Goal: Navigation & Orientation: Find specific page/section

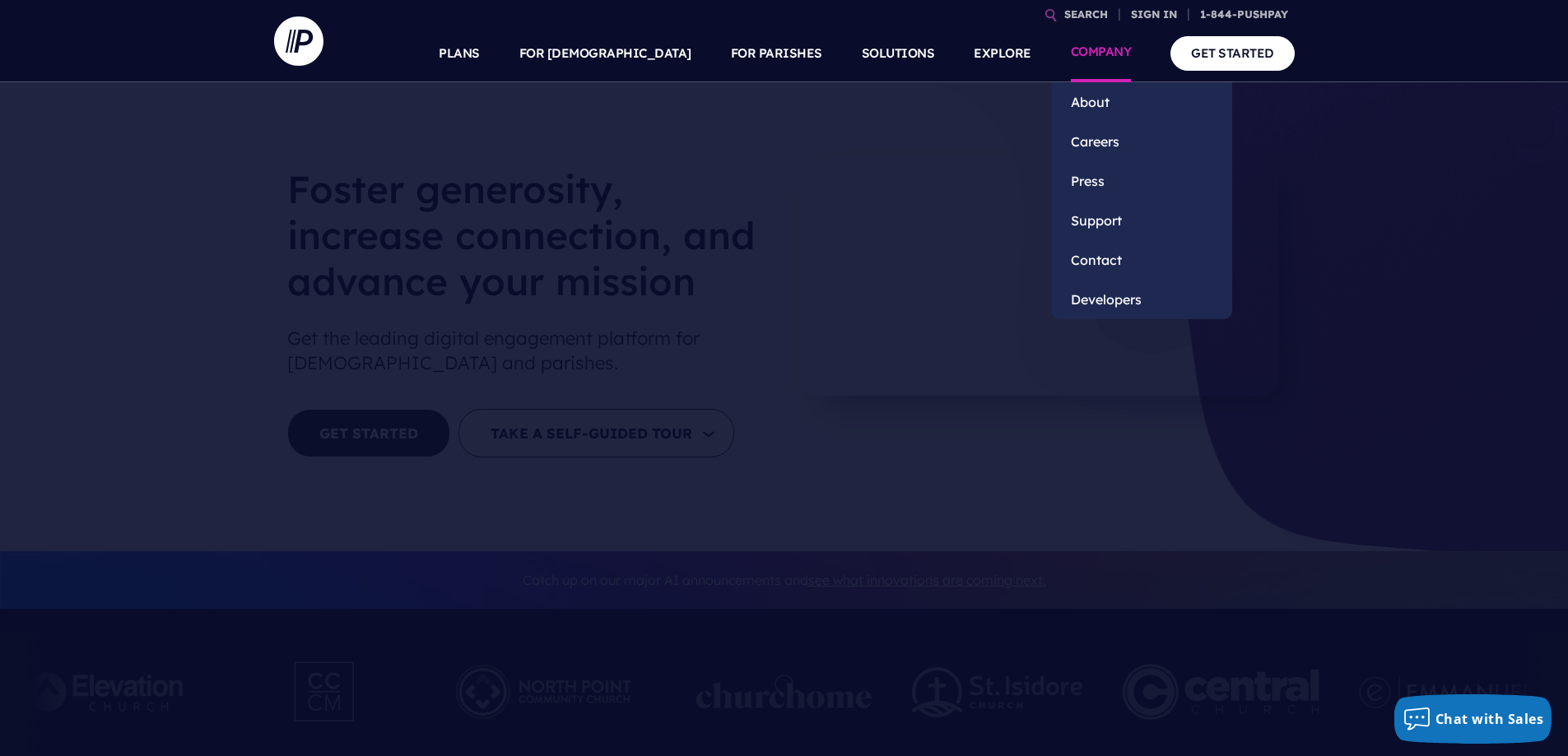
drag, startPoint x: 1163, startPoint y: 12, endPoint x: 1138, endPoint y: 35, distance: 34.0
click at [1162, 13] on link "SIGN IN" at bounding box center [1153, 14] width 59 height 28
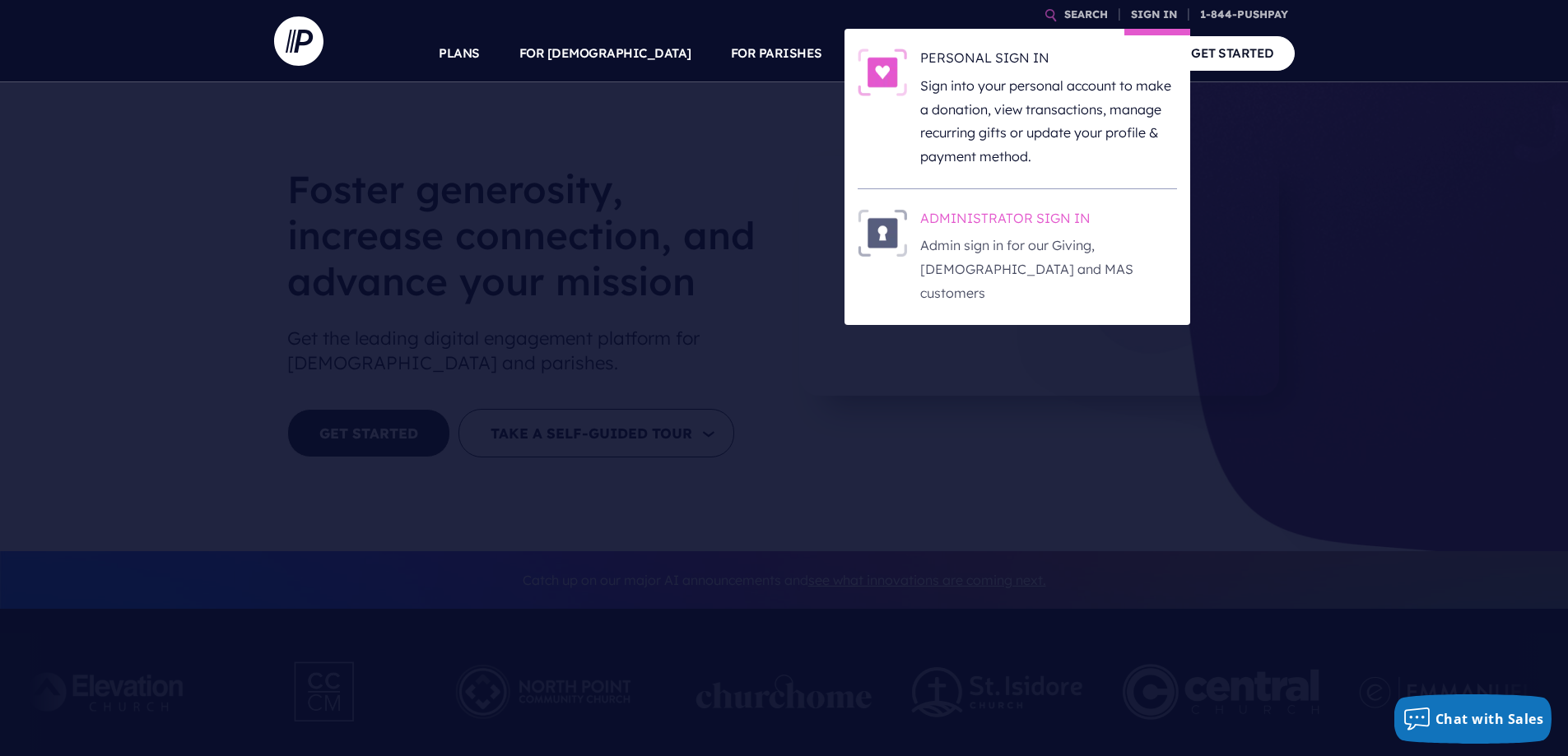
click at [1004, 211] on h6 "ADMINISTRATOR SIGN IN" at bounding box center [1048, 221] width 256 height 25
click at [1137, 15] on link "SIGN IN" at bounding box center [1153, 14] width 59 height 28
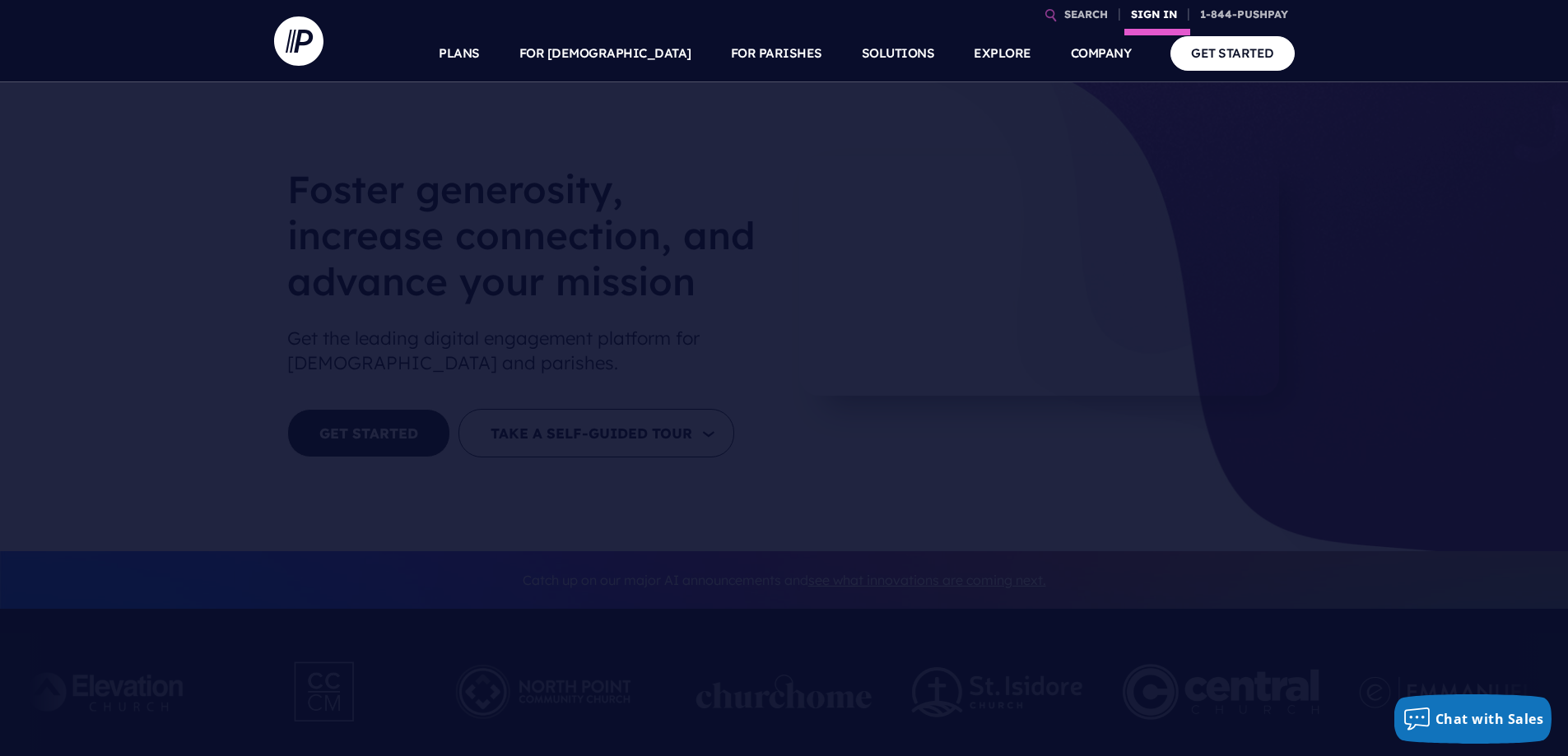
click at [1155, 14] on link "SIGN IN" at bounding box center [1153, 14] width 59 height 28
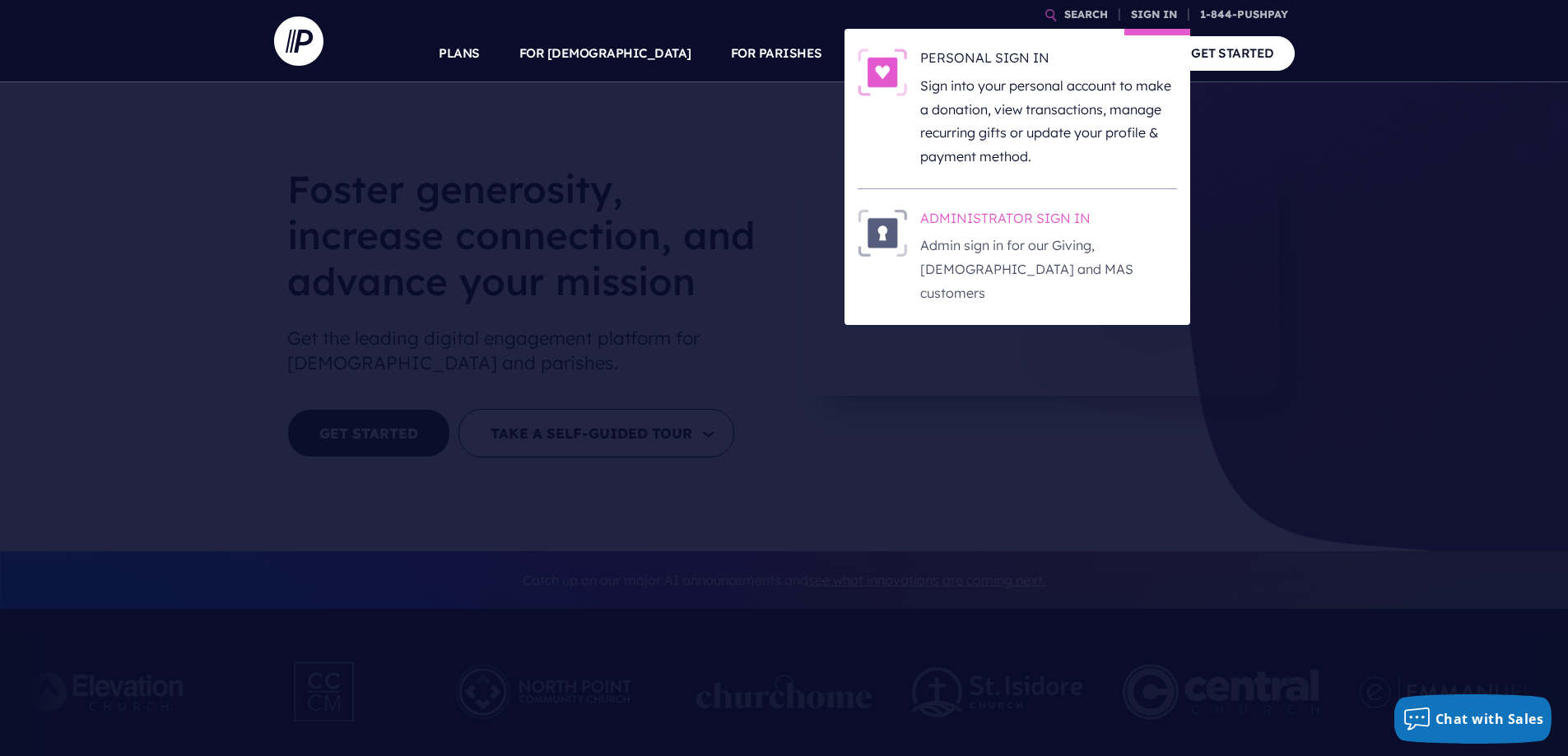
click at [966, 224] on h6 "ADMINISTRATOR SIGN IN" at bounding box center [1048, 221] width 256 height 25
